Goal: Check status

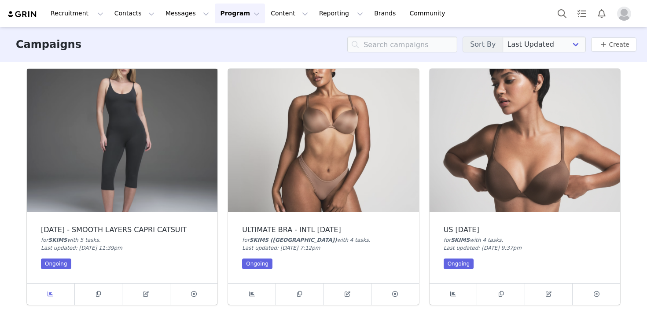
click at [52, 291] on icon at bounding box center [51, 294] width 6 height 6
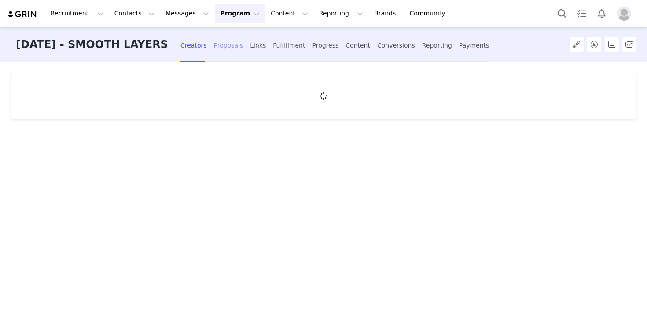
click at [227, 49] on div "Proposals" at bounding box center [228, 45] width 29 height 23
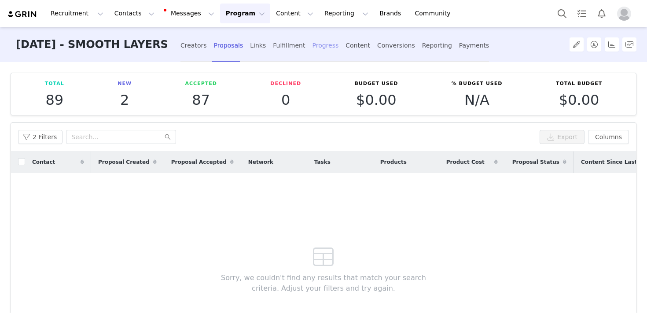
click at [317, 44] on div "Progress" at bounding box center [325, 45] width 26 height 23
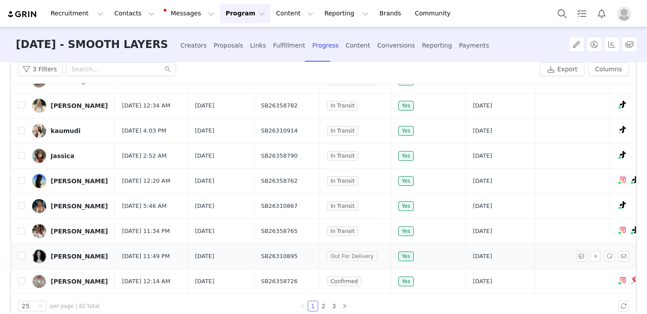
scroll to position [108, 0]
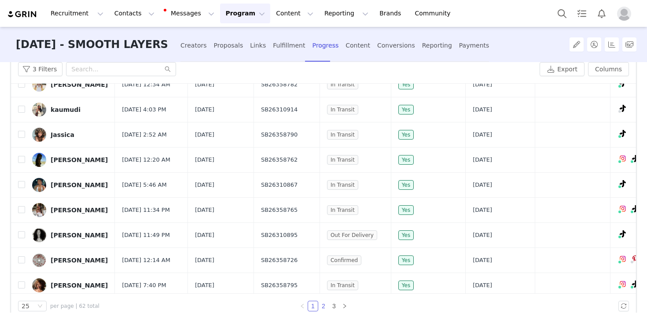
click at [324, 302] on link "2" at bounding box center [324, 306] width 10 height 10
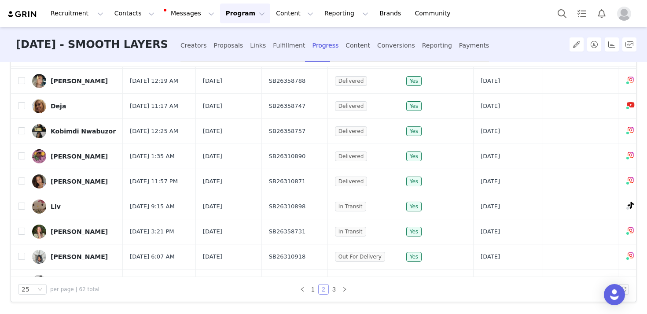
scroll to position [114, 0]
